Goal: Task Accomplishment & Management: Use online tool/utility

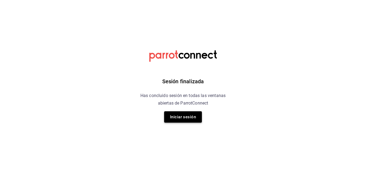
click at [181, 118] on button "Iniciar sesión" at bounding box center [183, 116] width 38 height 11
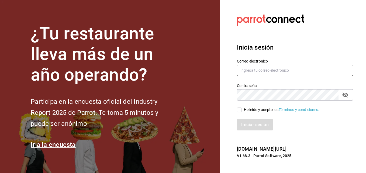
type input "[PERSON_NAME][EMAIL_ADDRESS][PERSON_NAME][DOMAIN_NAME]"
click at [240, 110] on input "He leído y acepto los Términos y condiciones." at bounding box center [239, 110] width 5 height 5
checkbox input "true"
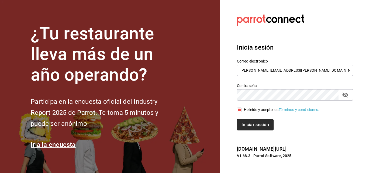
click at [254, 128] on button "Iniciar sesión" at bounding box center [255, 124] width 37 height 11
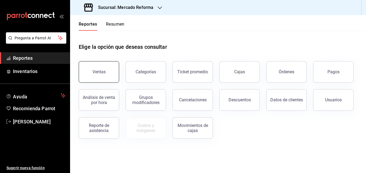
click at [105, 72] on div "Ventas" at bounding box center [98, 71] width 13 height 5
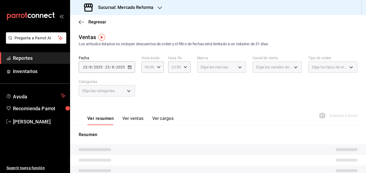
click at [159, 6] on icon "button" at bounding box center [160, 8] width 4 height 4
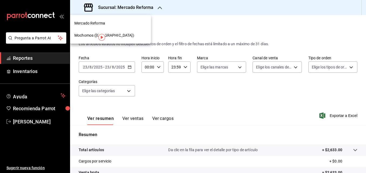
click at [121, 36] on div "Mochomos (Chihuahua)" at bounding box center [110, 36] width 72 height 6
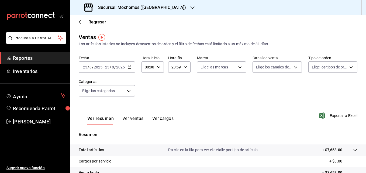
click at [128, 67] on icon "button" at bounding box center [130, 67] width 4 height 4
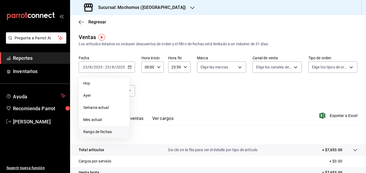
click at [100, 132] on span "Rango de fechas" at bounding box center [104, 132] width 42 height 6
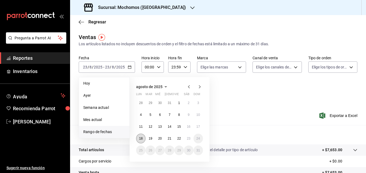
click at [143, 139] on button "18" at bounding box center [140, 139] width 9 height 10
click at [185, 139] on button "23" at bounding box center [188, 139] width 9 height 10
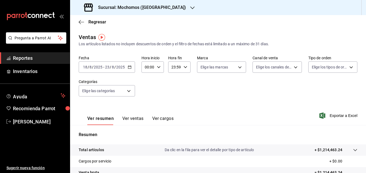
click at [158, 67] on icon "button" at bounding box center [159, 67] width 4 height 4
click at [147, 81] on span "05" at bounding box center [147, 81] width 2 height 4
type input "05:00"
click at [185, 68] on div at bounding box center [183, 86] width 366 height 173
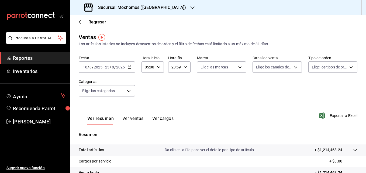
click at [184, 68] on \(Stroke\) "button" at bounding box center [185, 67] width 3 height 2
click at [173, 94] on span "05" at bounding box center [173, 93] width 2 height 4
type input "05:59"
click at [336, 114] on div at bounding box center [183, 86] width 366 height 173
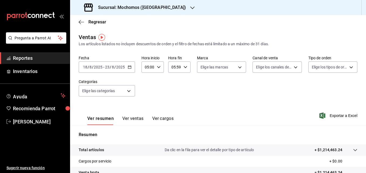
click at [336, 114] on span "Exportar a Excel" at bounding box center [339, 115] width 37 height 6
